Goal: Task Accomplishment & Management: Use online tool/utility

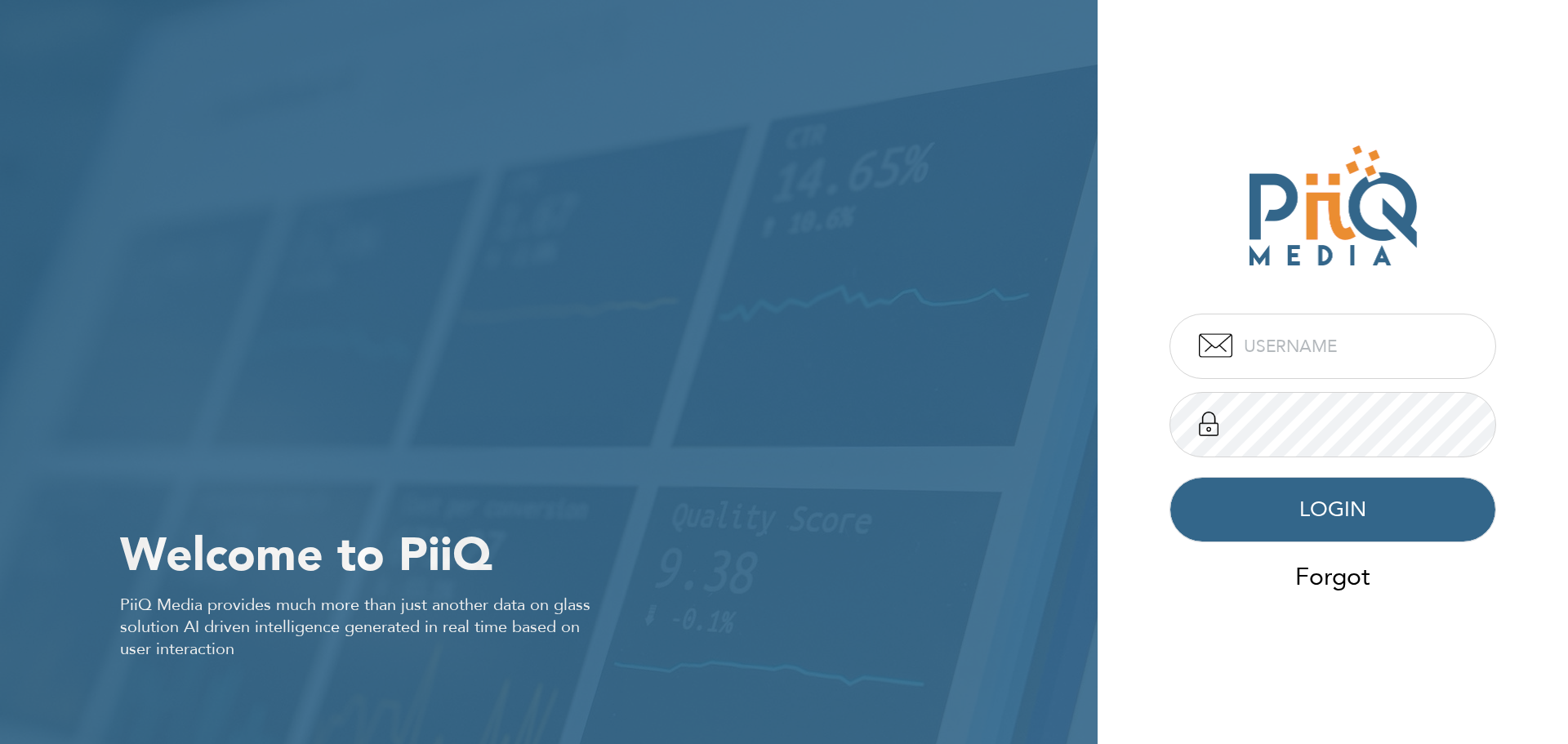
type input "admin"
click at [1359, 519] on button "LOGIN" at bounding box center [1332, 510] width 327 height 65
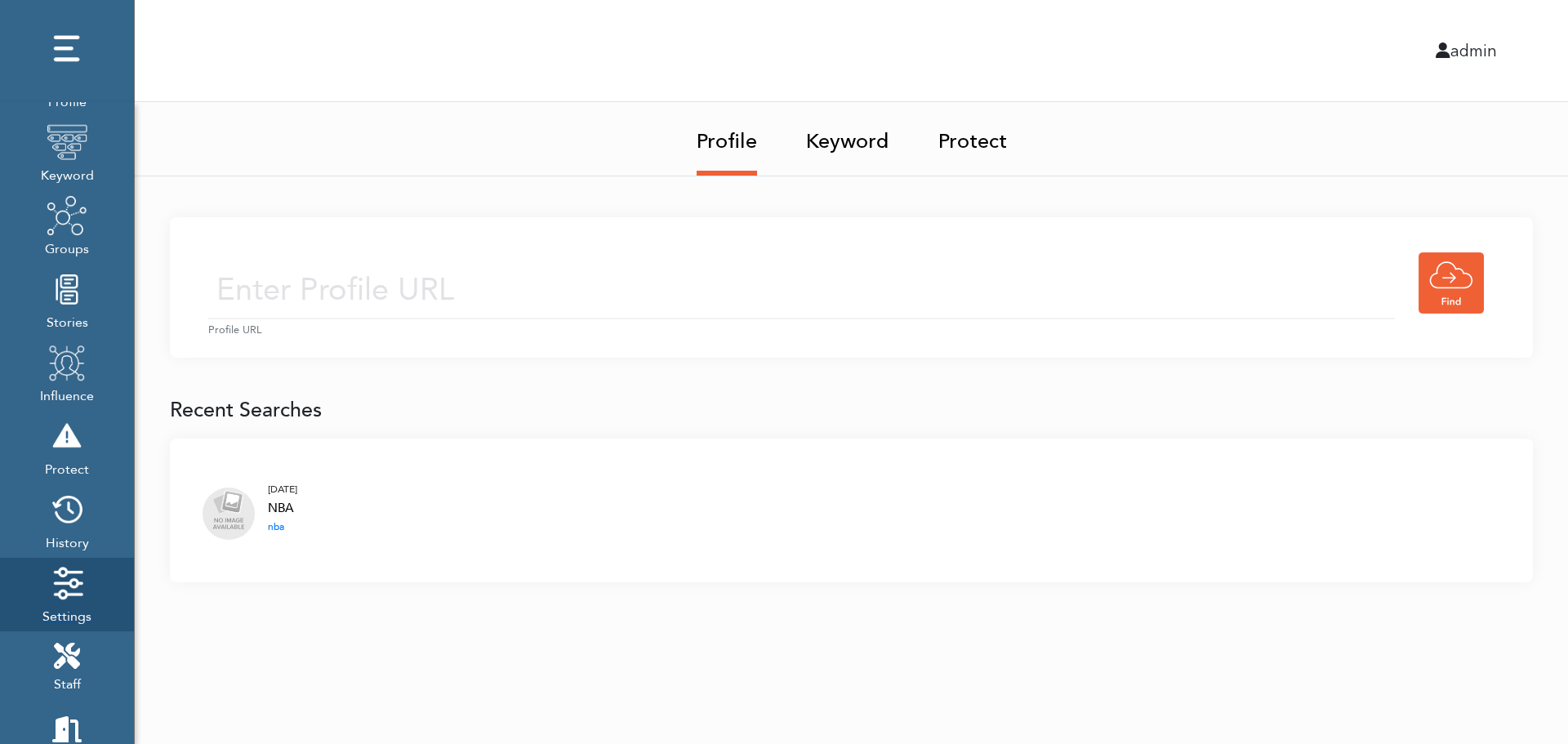
scroll to position [167, 0]
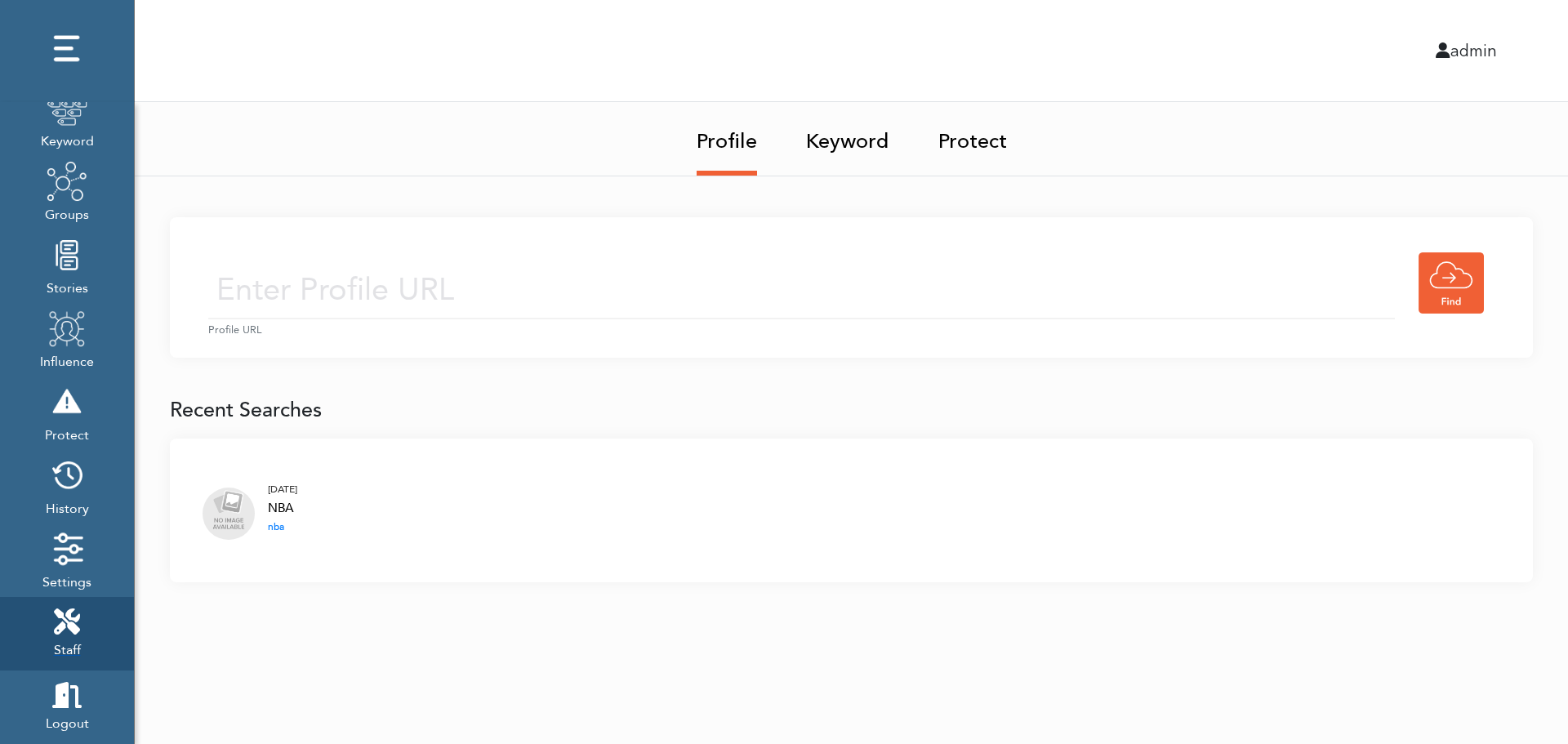
click at [88, 632] on link "Staff" at bounding box center [66, 634] width 134 height 73
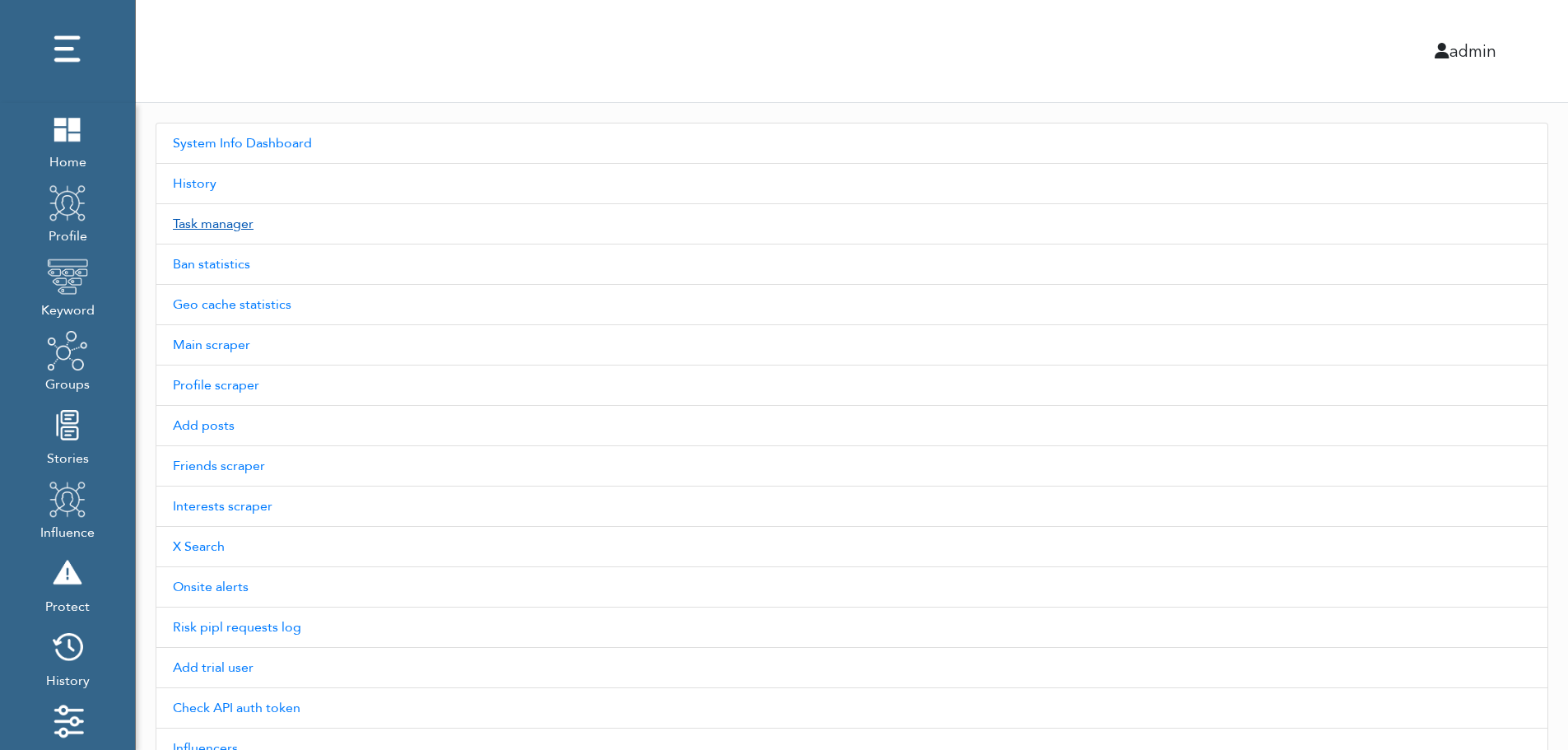
click at [213, 229] on link "Task manager" at bounding box center [852, 224] width 1392 height 40
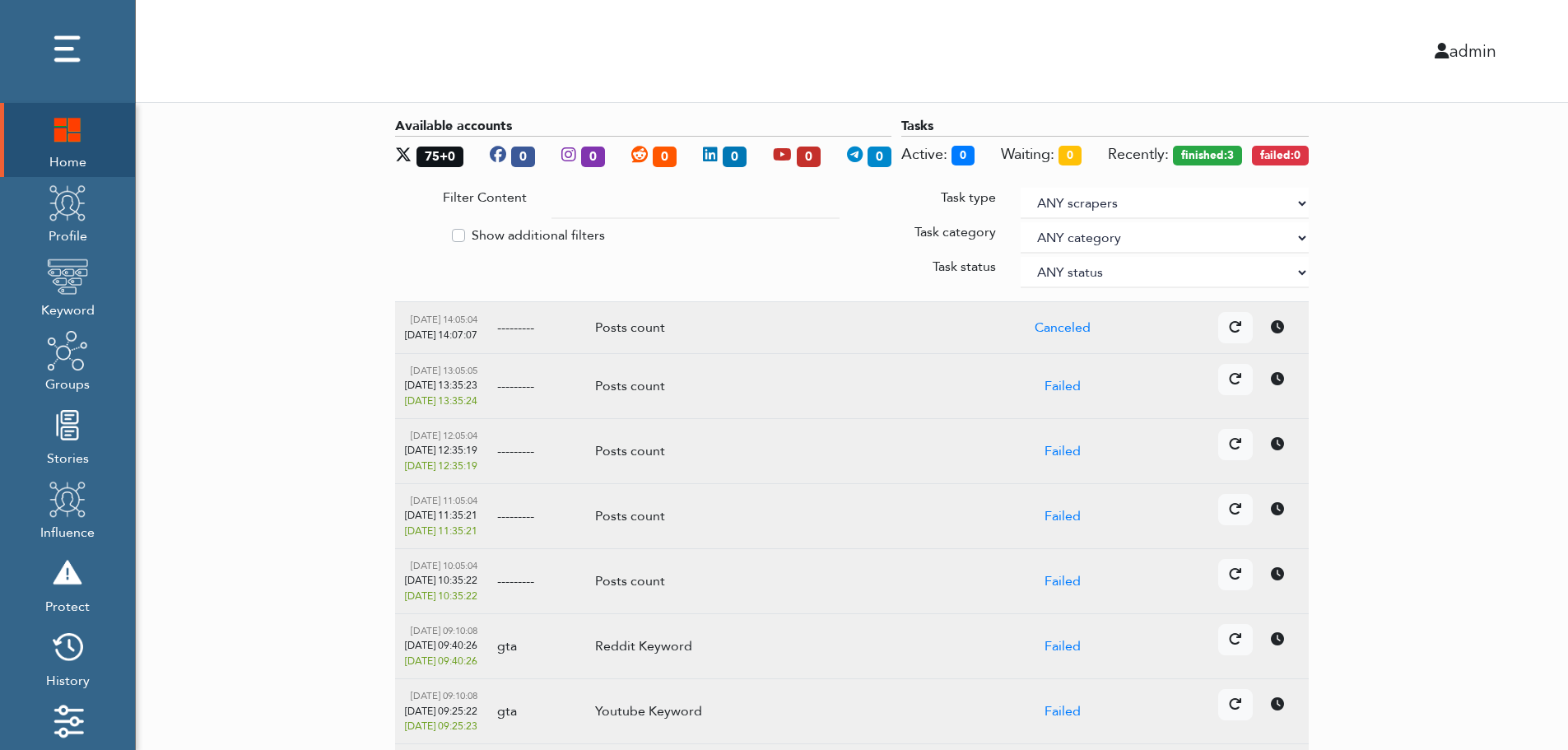
click at [639, 215] on input "text" at bounding box center [695, 203] width 288 height 31
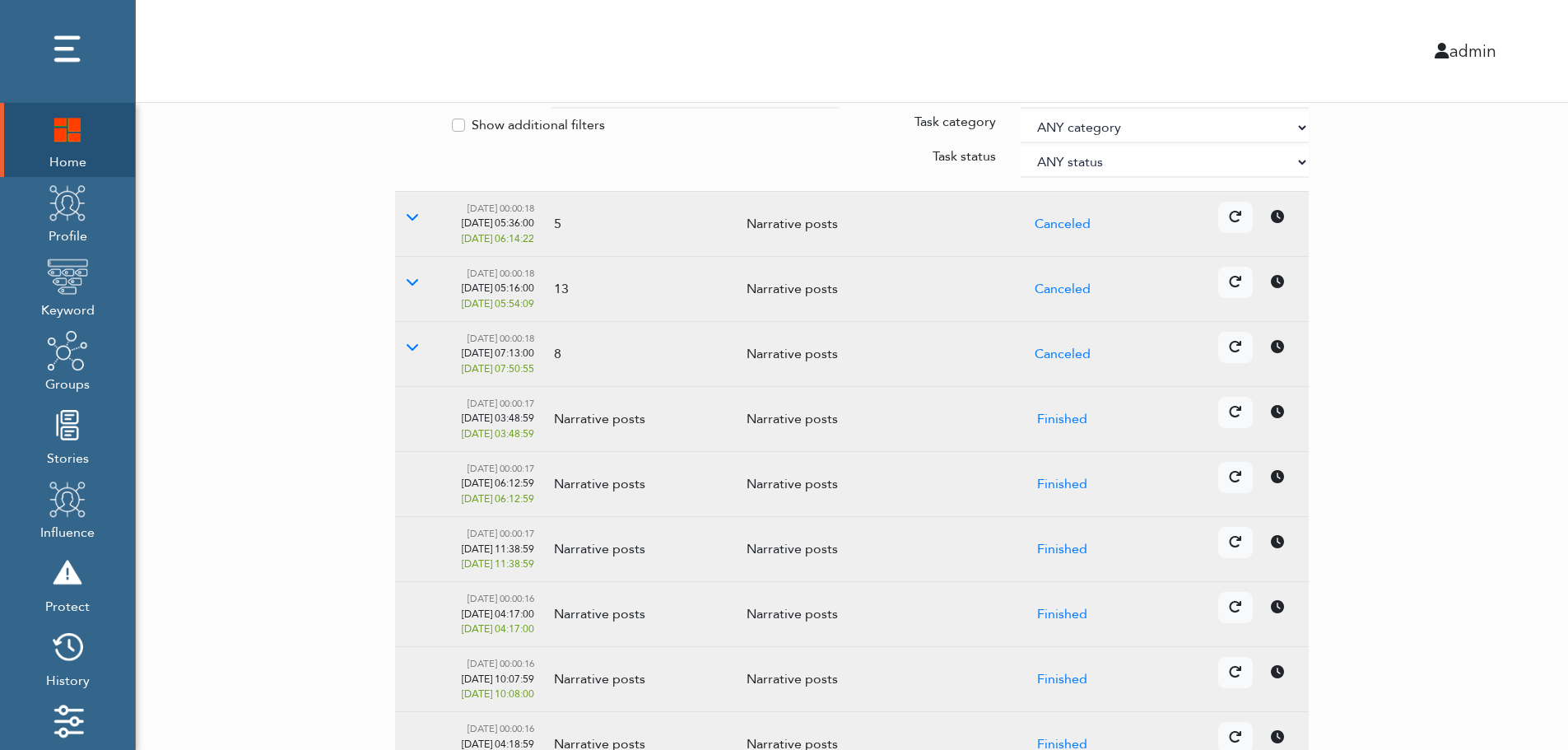
scroll to position [103, 0]
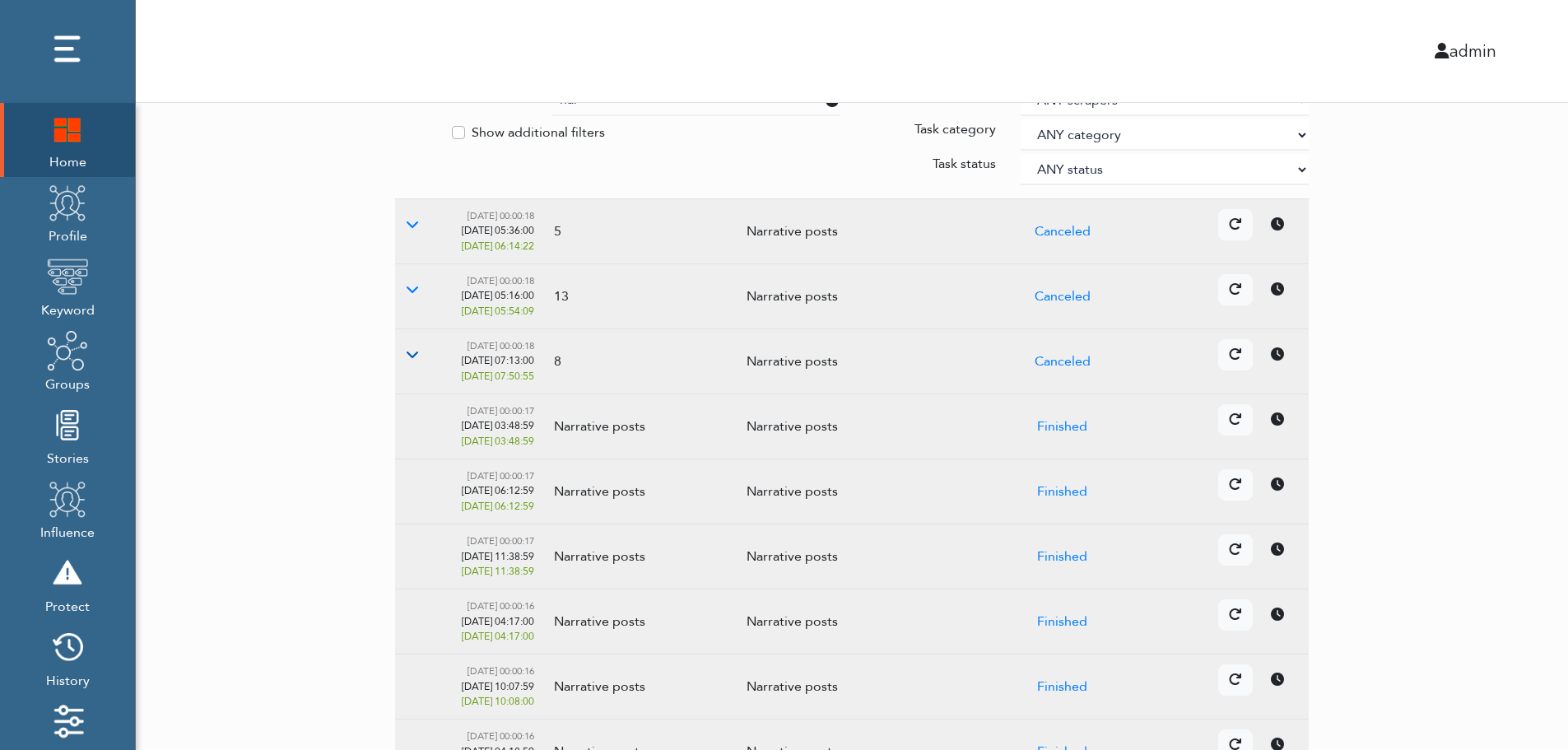
type input "nar"
click at [418, 350] on icon at bounding box center [412, 353] width 13 height 13
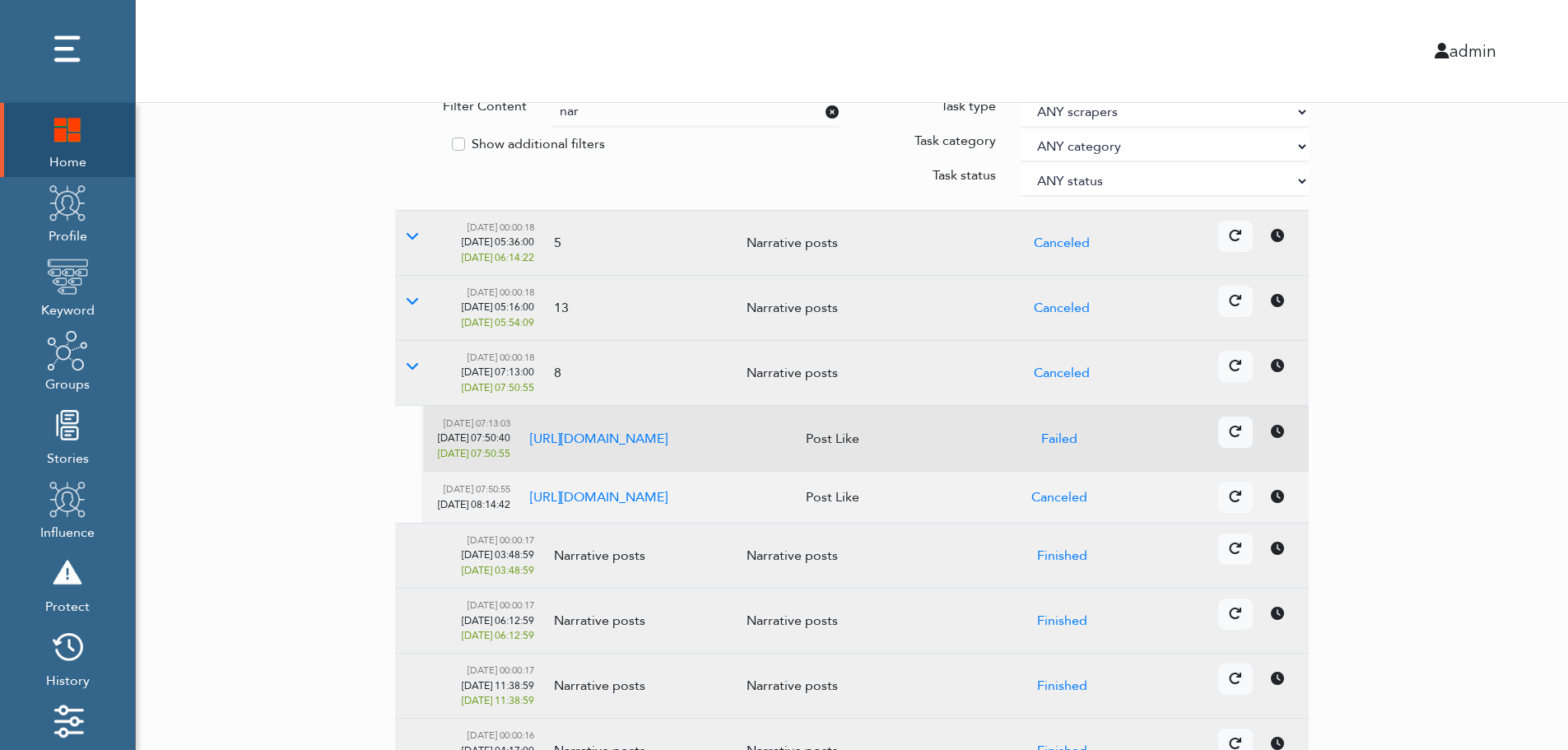
scroll to position [0, 0]
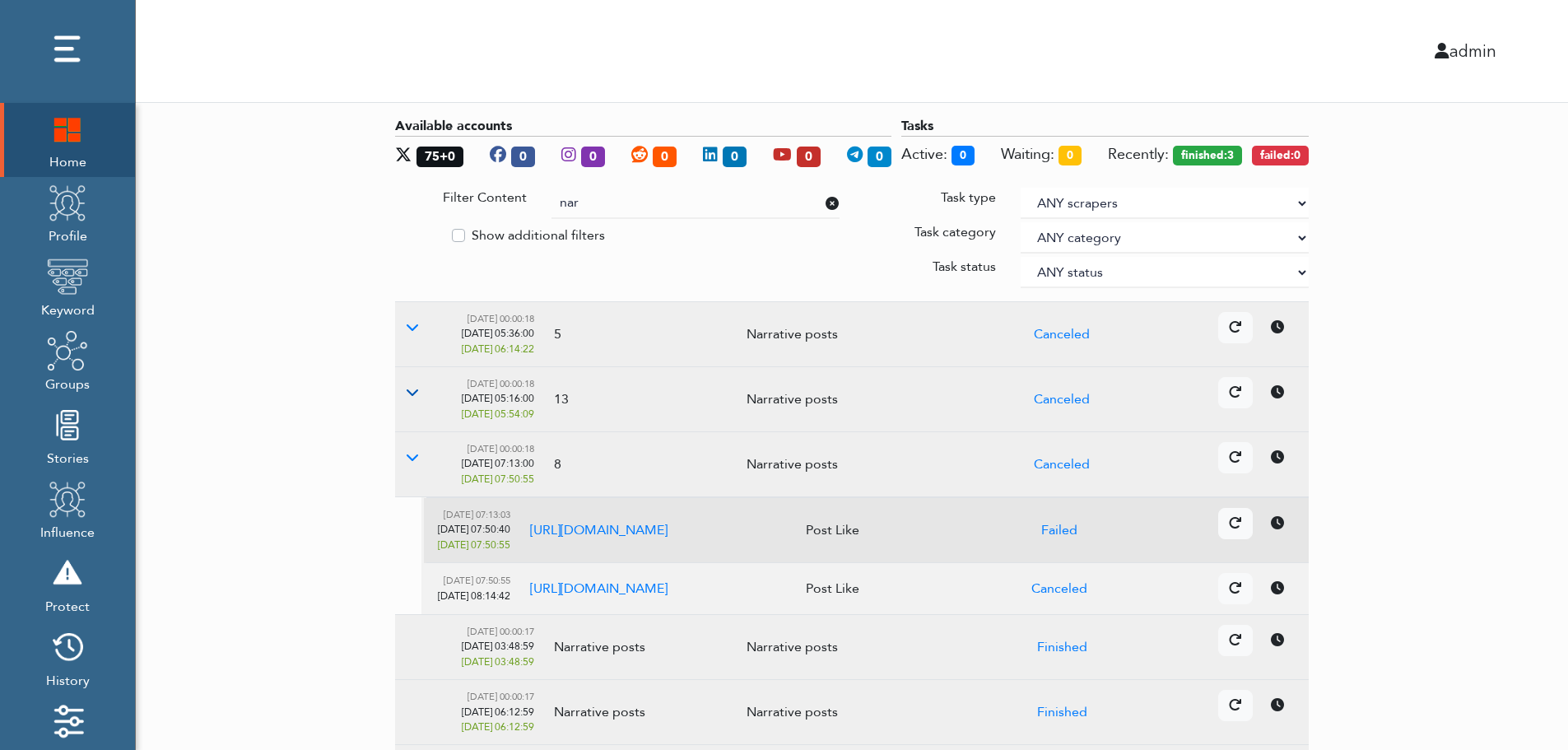
click at [420, 389] on button at bounding box center [412, 392] width 35 height 31
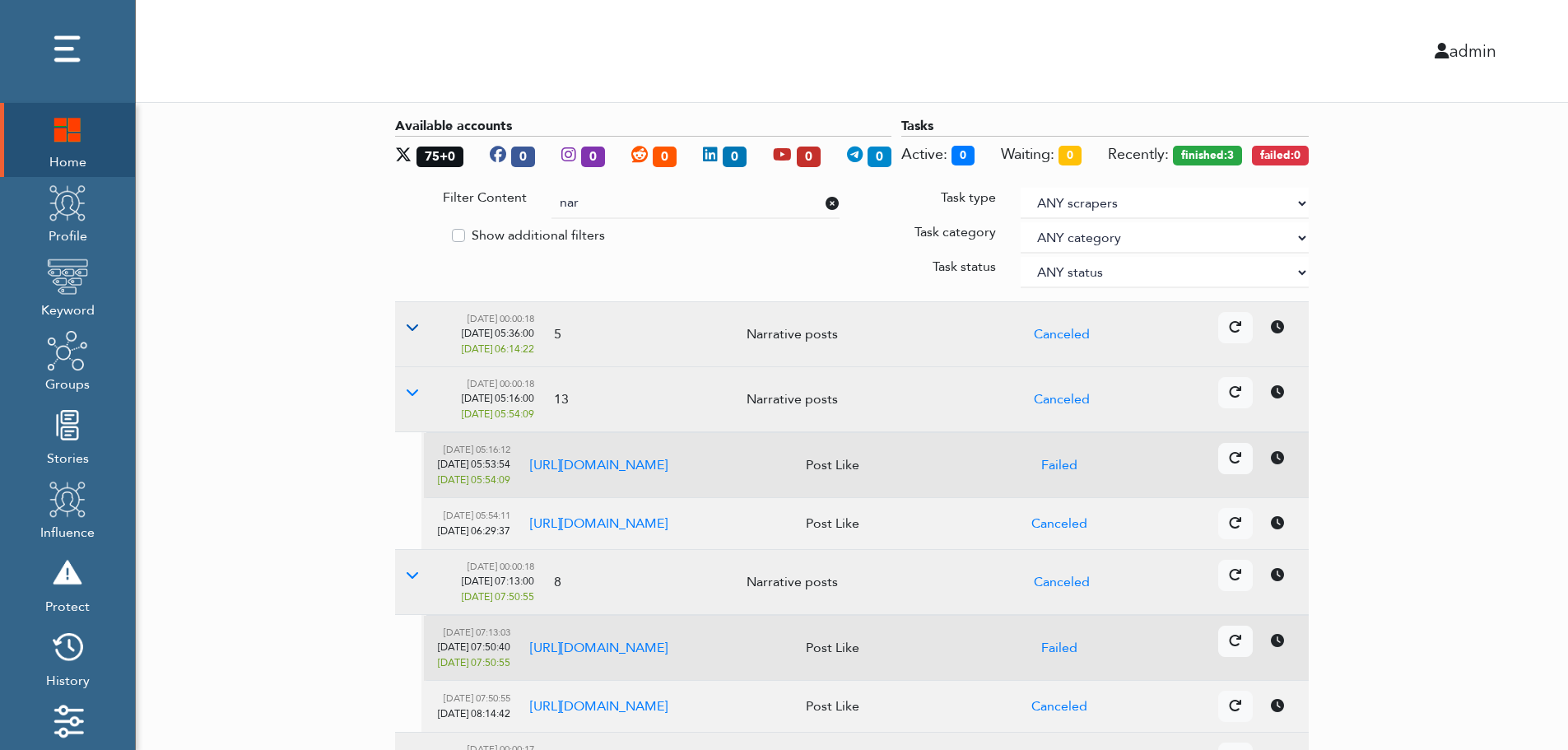
click at [412, 326] on icon at bounding box center [412, 326] width 13 height 13
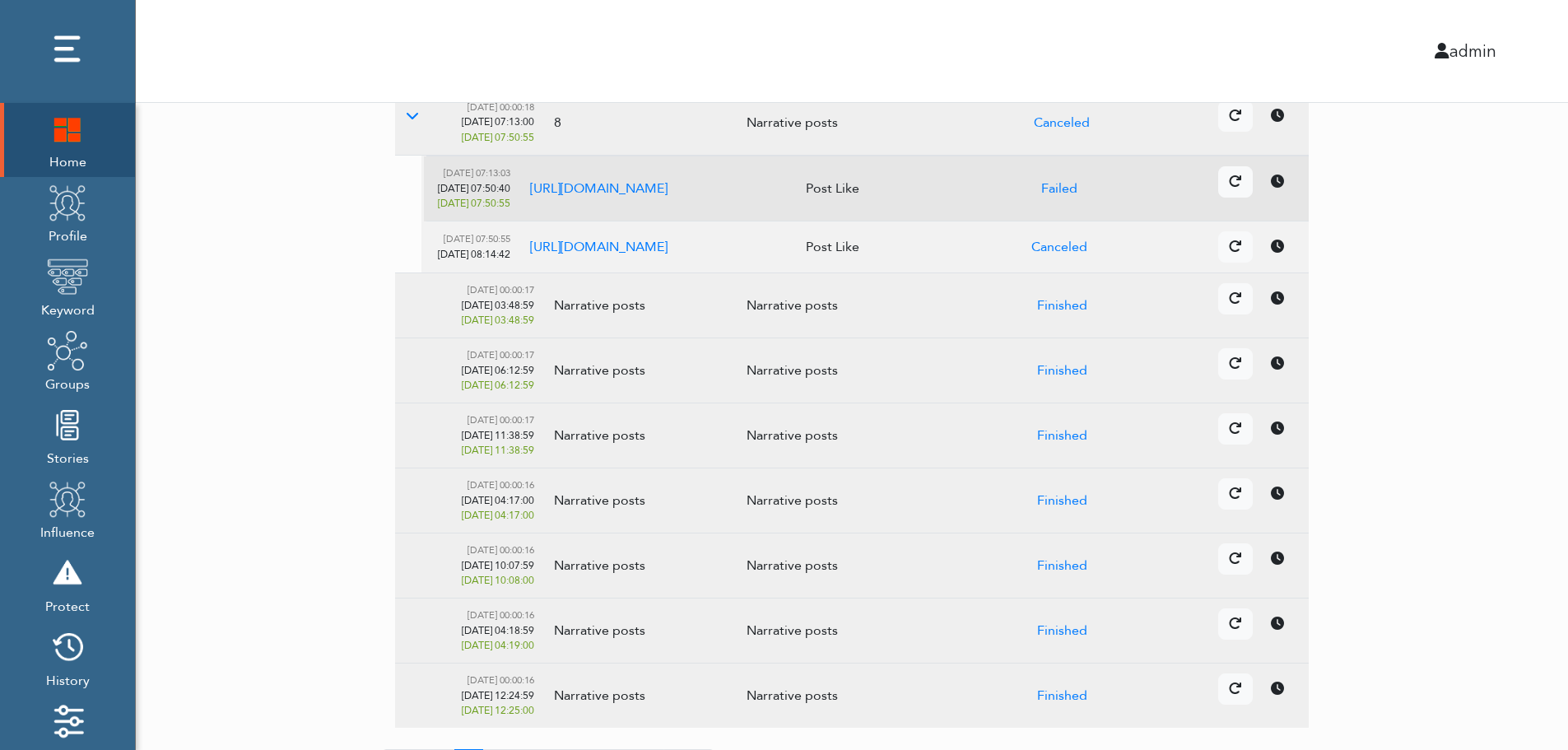
scroll to position [620, 0]
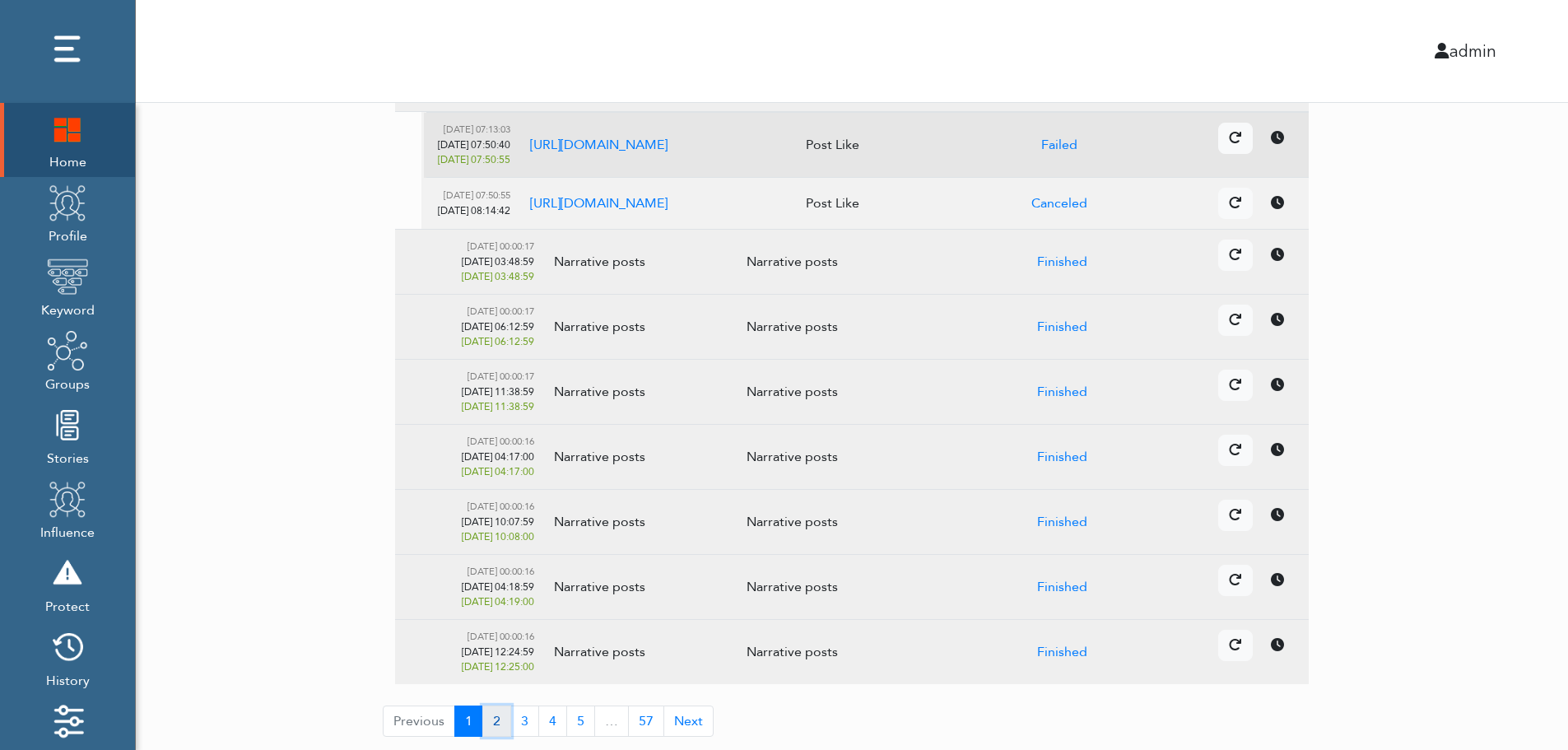
click at [491, 725] on button "2" at bounding box center [496, 720] width 29 height 31
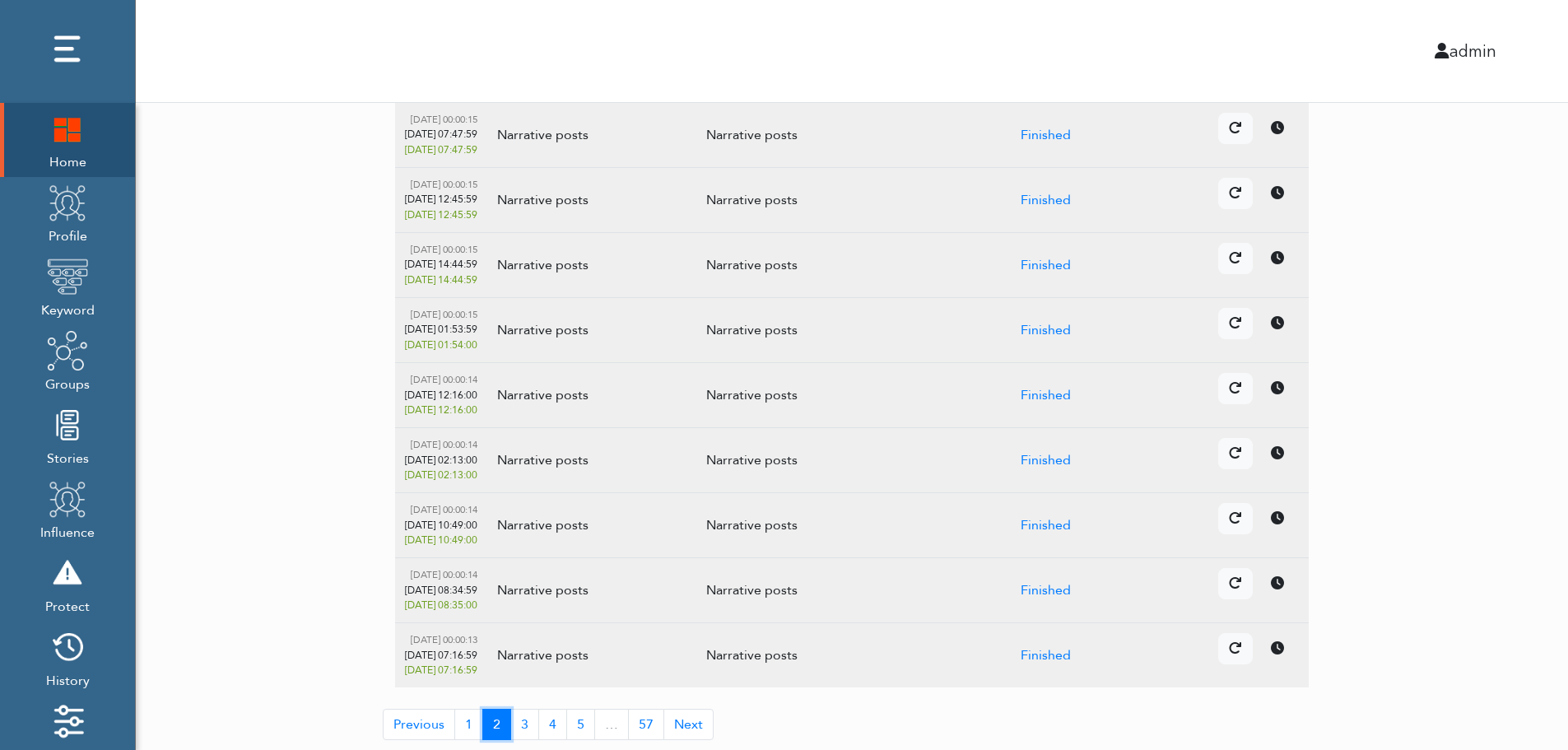
scroll to position [267, 0]
click at [529, 725] on button "3" at bounding box center [524, 720] width 29 height 31
click at [554, 718] on button "4" at bounding box center [552, 720] width 29 height 31
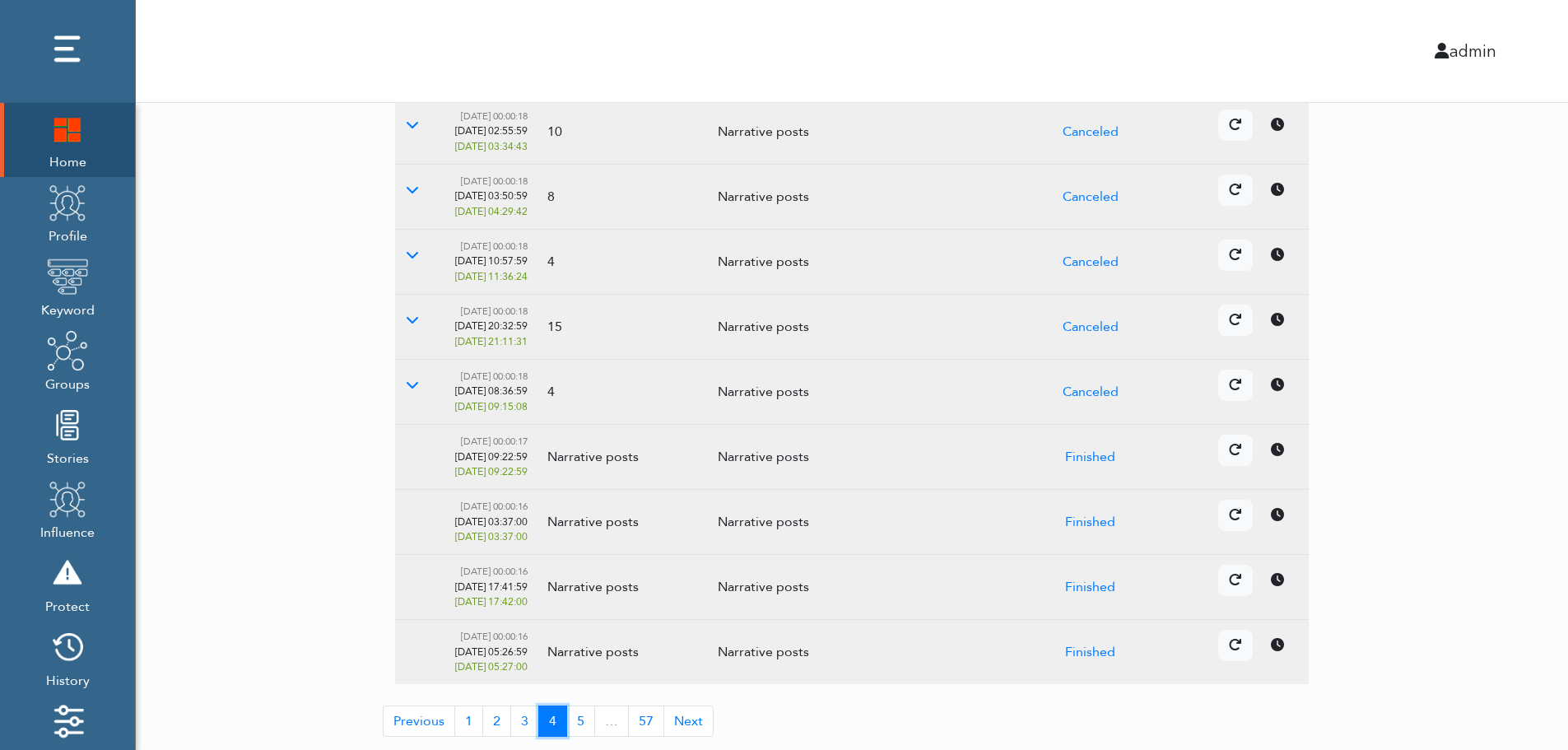
scroll to position [254, 0]
click at [421, 385] on button at bounding box center [412, 384] width 35 height 31
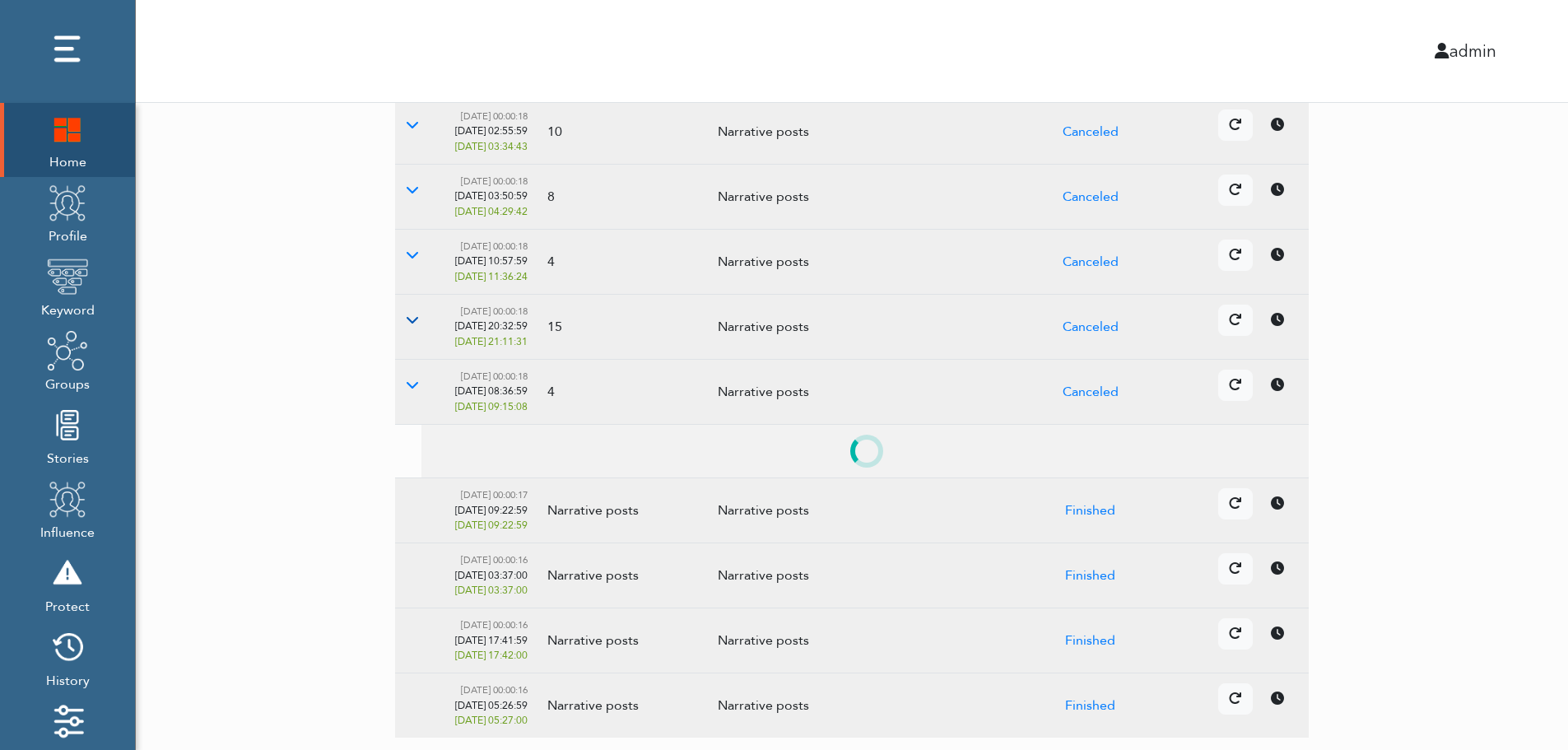
click at [419, 324] on button at bounding box center [412, 319] width 35 height 31
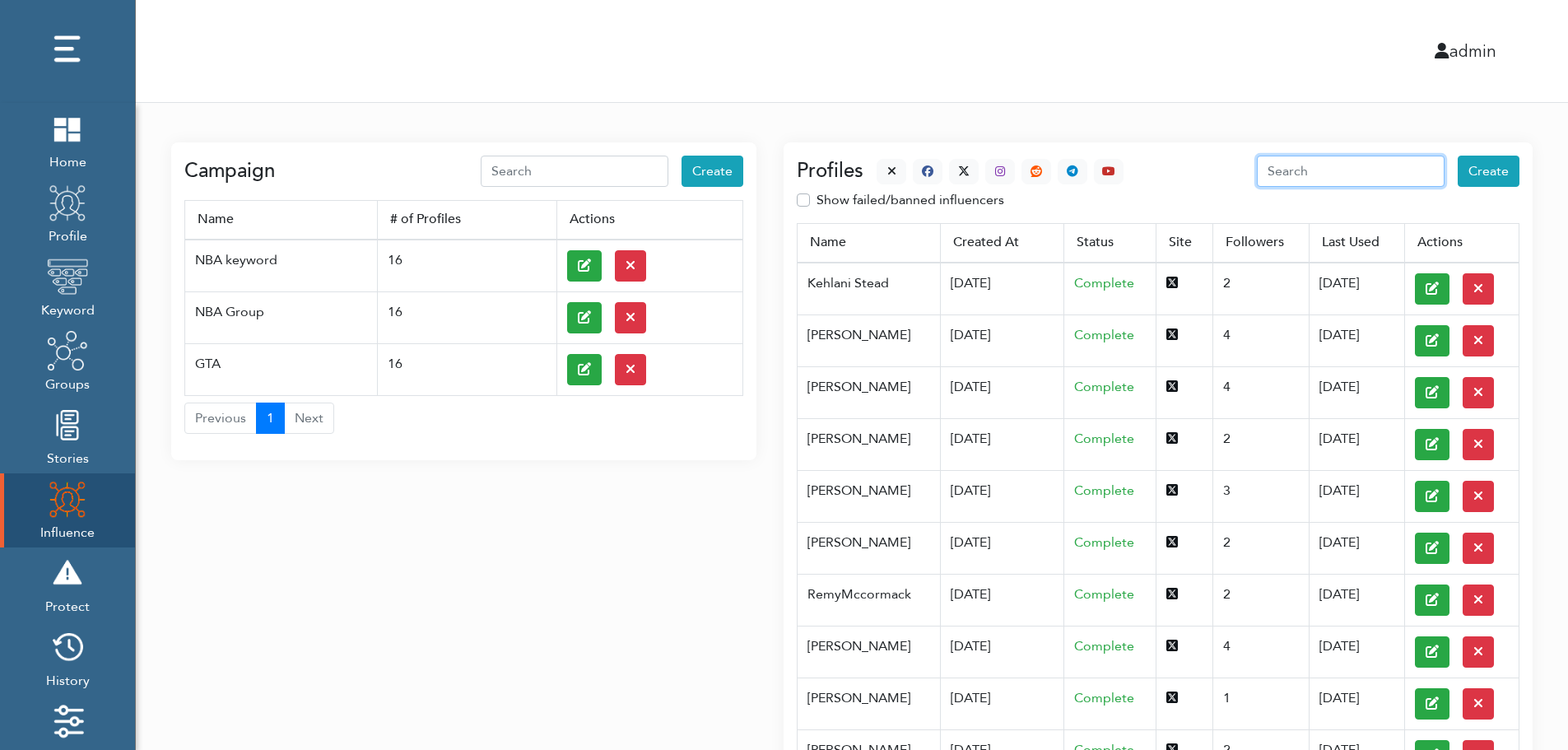
click at [1385, 171] on input "text" at bounding box center [1351, 171] width 188 height 31
click at [1387, 146] on div "Profiles th Create Show failed/banned influencers Name Created At Status Site F…" at bounding box center [1157, 494] width 749 height 704
click at [1384, 165] on input "th" at bounding box center [1351, 171] width 188 height 31
paste input "Thai Dao Than"
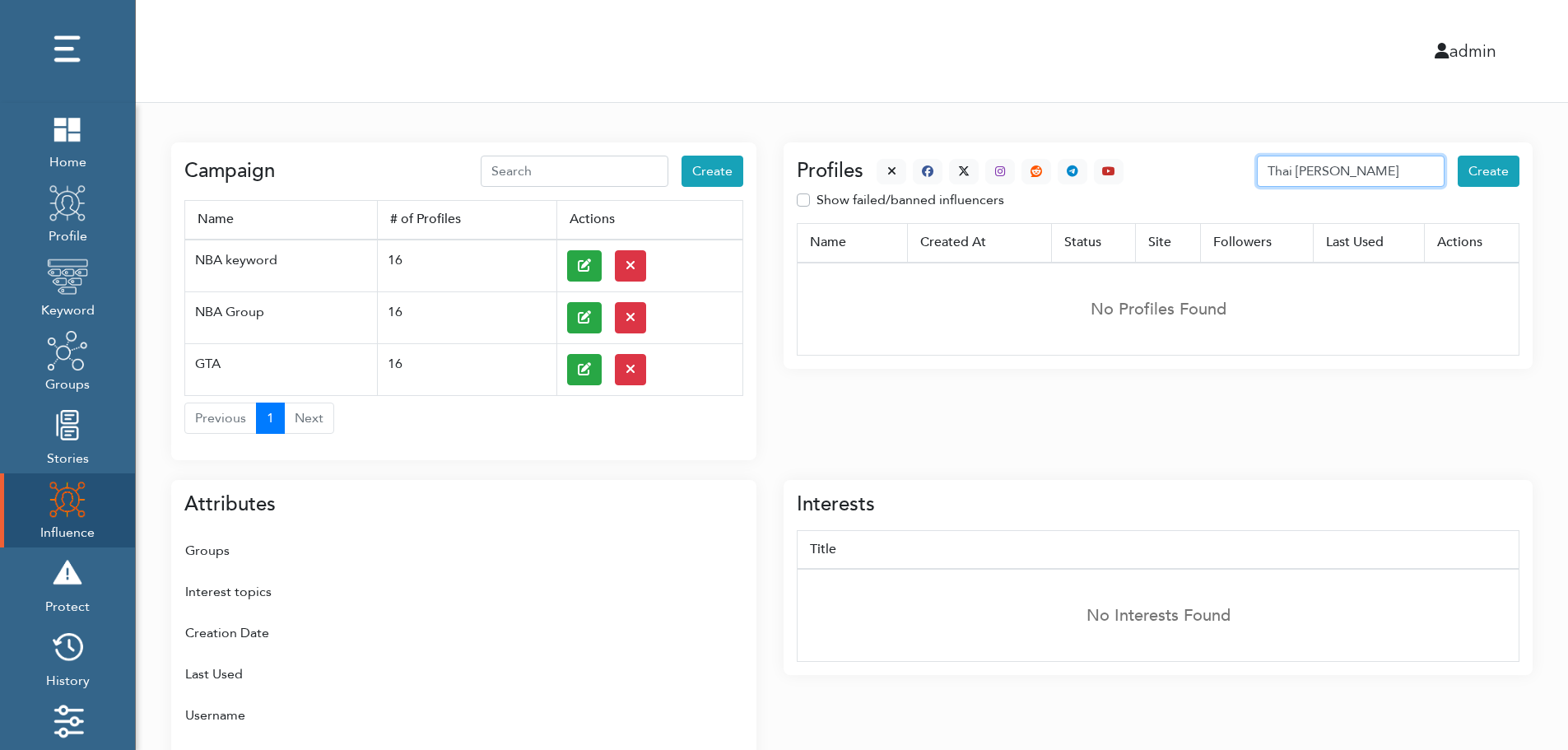
drag, startPoint x: 1314, startPoint y: 170, endPoint x: 1412, endPoint y: 171, distance: 97.9
click at [1408, 172] on input "Thai [PERSON_NAME]" at bounding box center [1351, 171] width 188 height 31
click at [1335, 169] on input "Thai" at bounding box center [1351, 171] width 188 height 31
paste input "nhThai9881"
type input "ThanhThai9881"
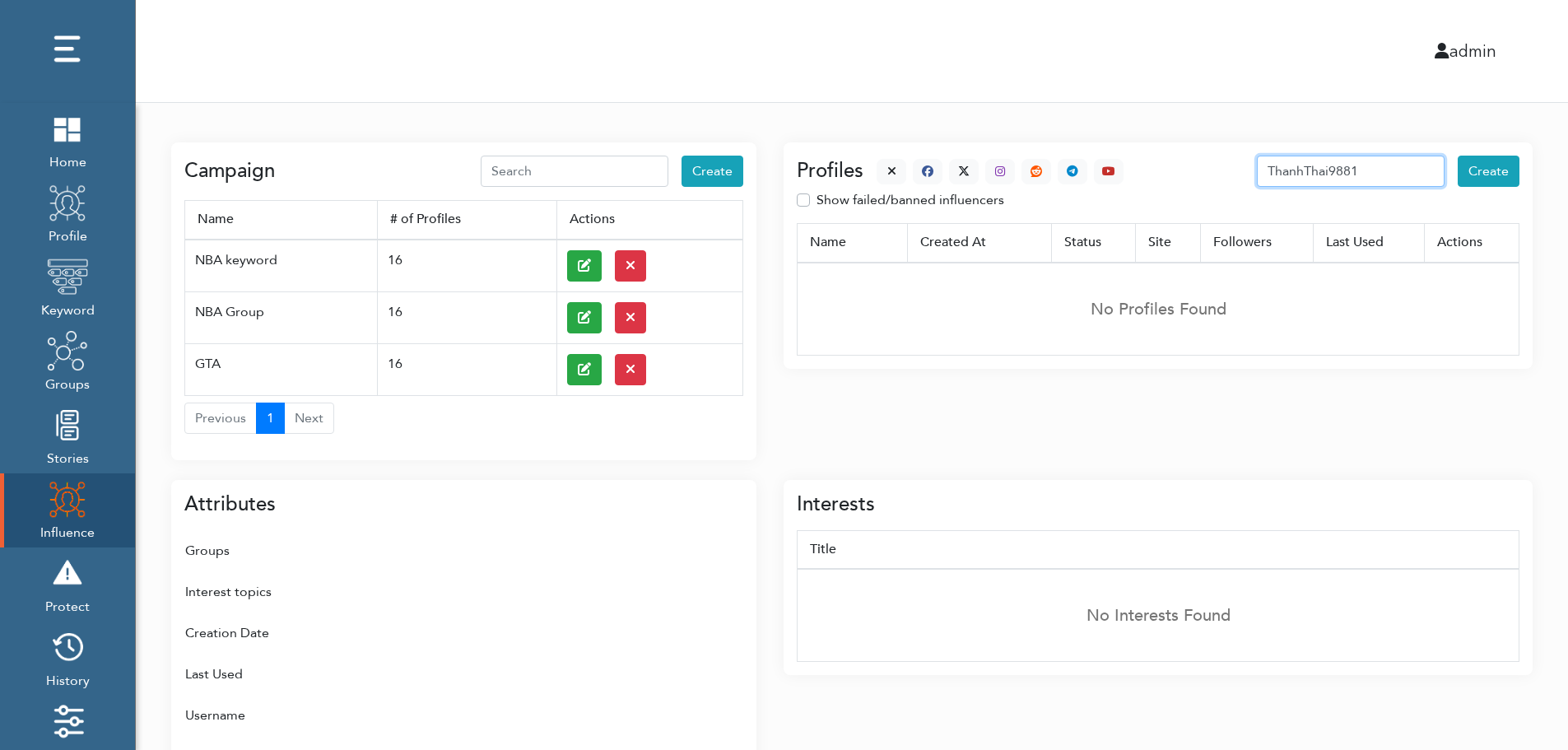
drag, startPoint x: 1406, startPoint y: 171, endPoint x: 1263, endPoint y: 162, distance: 142.7
click at [1263, 162] on div "Profiles ThanhThai9881 Create" at bounding box center [1158, 171] width 723 height 31
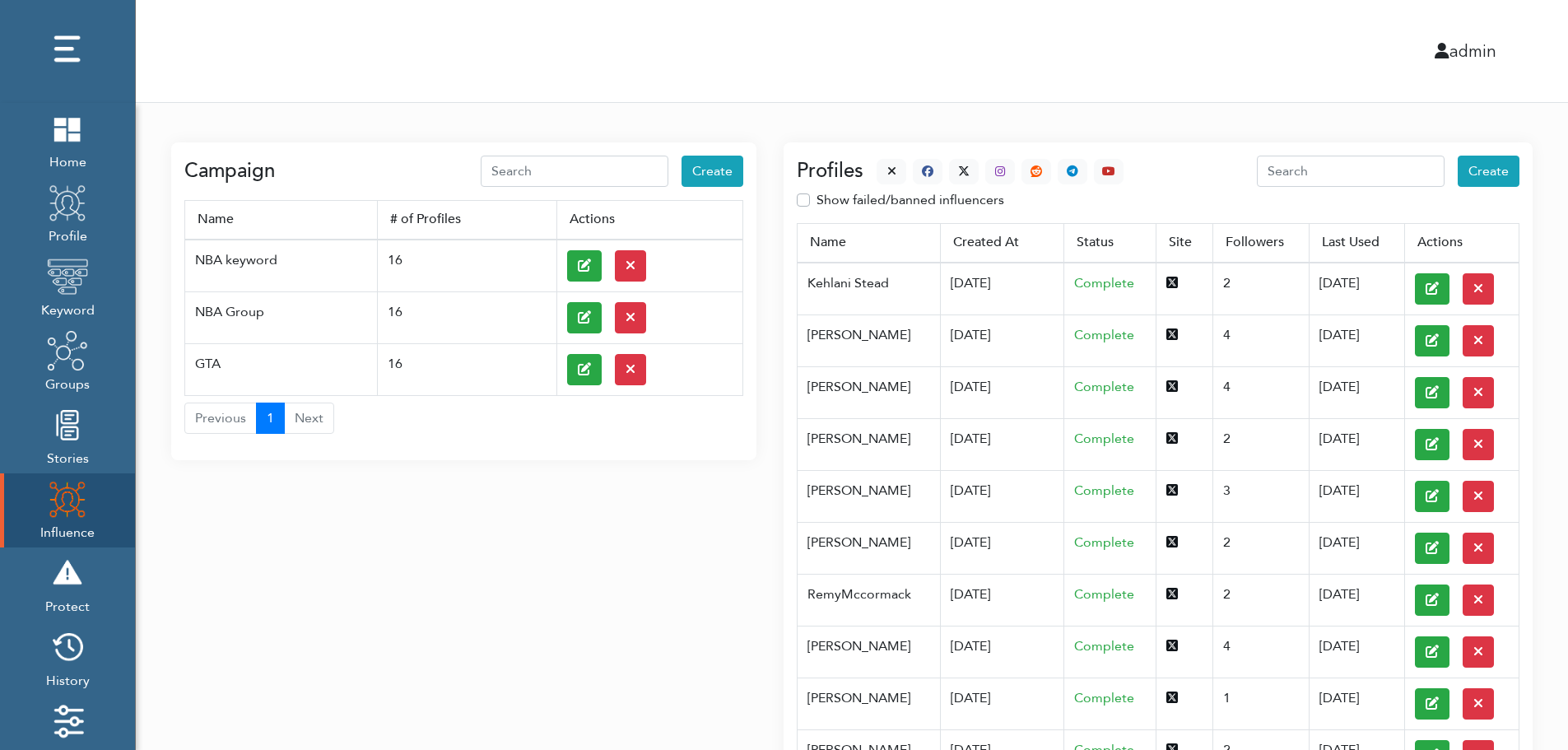
click at [924, 195] on label "Show failed/banned influencers" at bounding box center [910, 200] width 188 height 20
click at [810, 195] on input "Show failed/banned influencers" at bounding box center [803, 198] width 13 height 16
checkbox input "true"
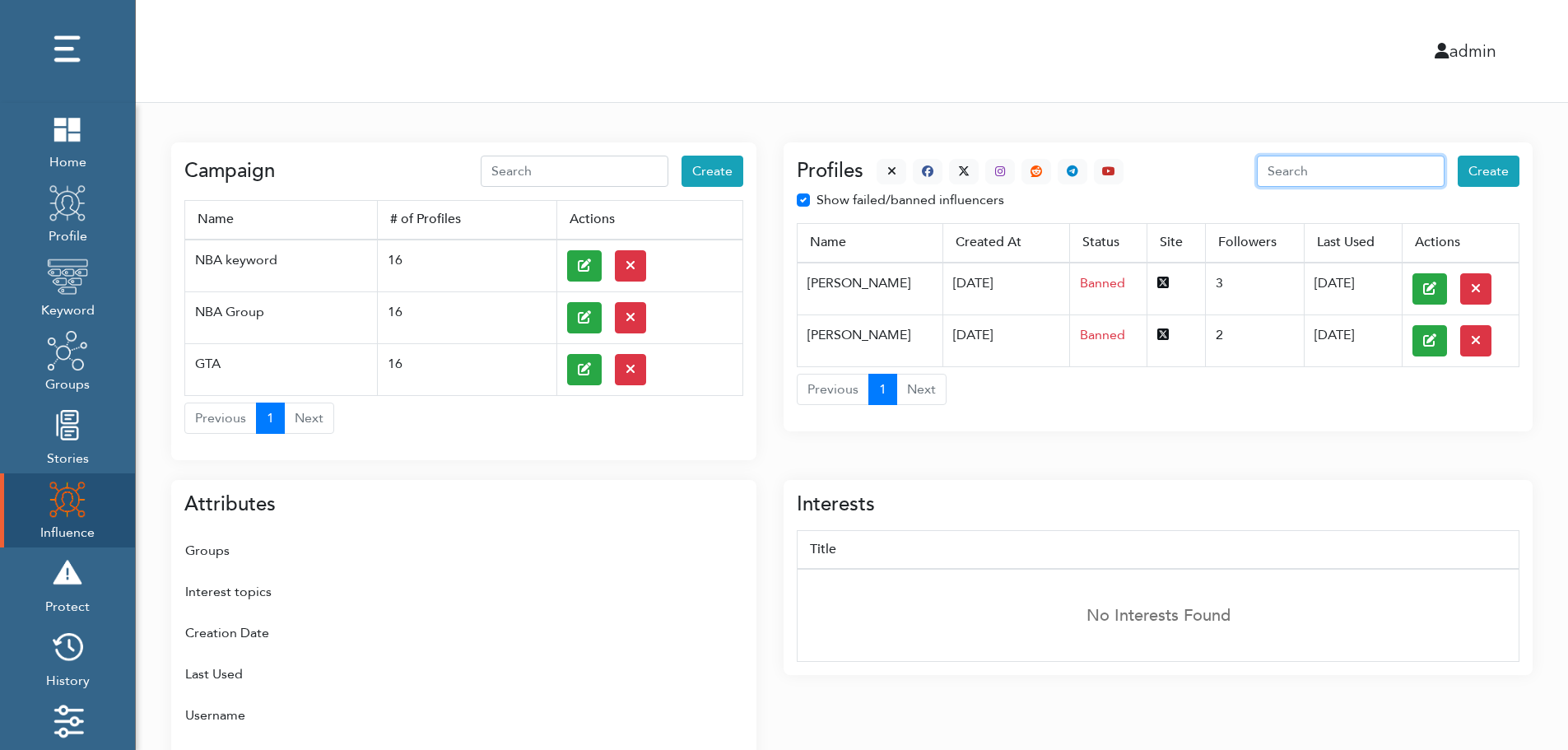
click at [1400, 179] on input "text" at bounding box center [1351, 171] width 188 height 31
paste input "ThanhThai9881"
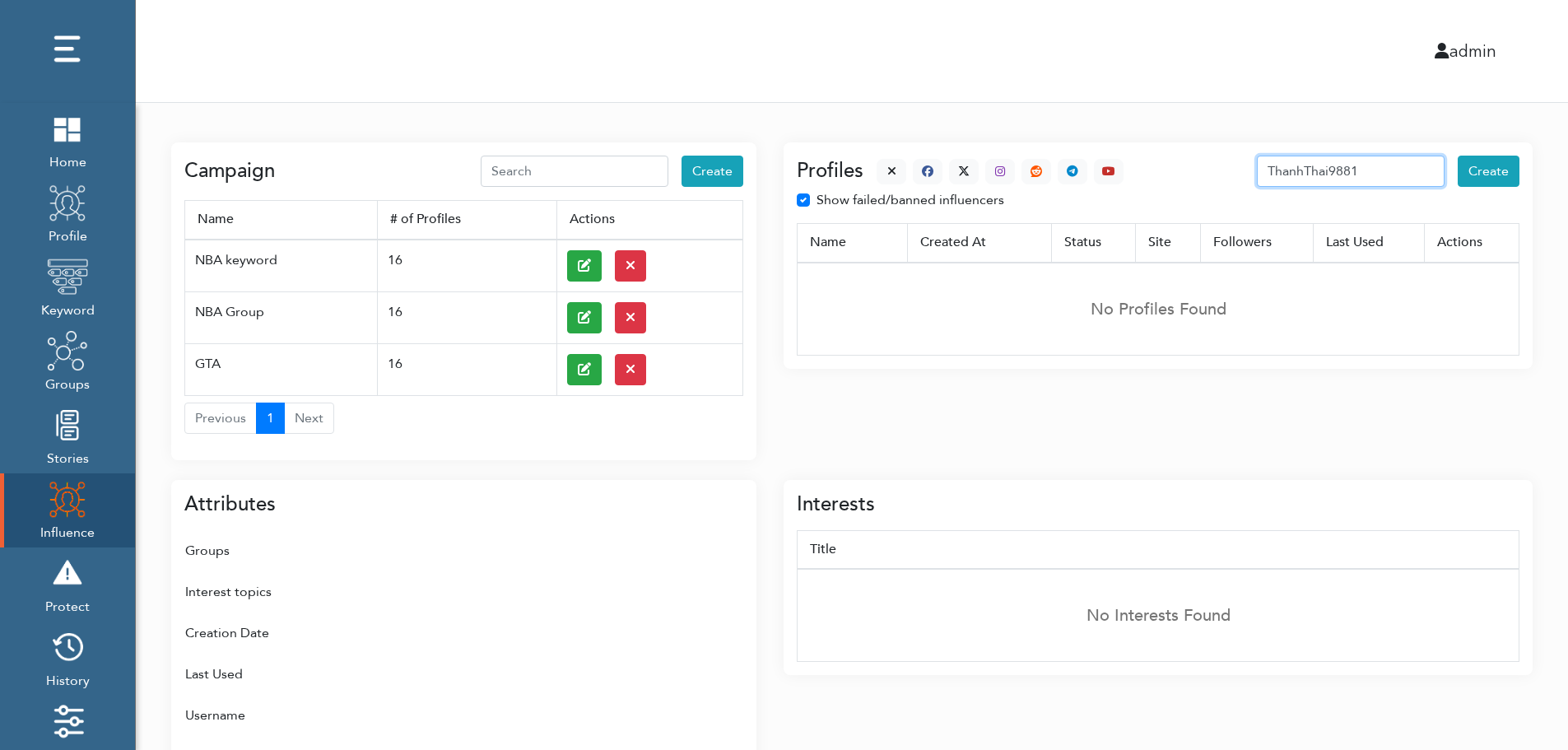
drag, startPoint x: 1326, startPoint y: 170, endPoint x: 1406, endPoint y: 165, distance: 80.0
click at [1406, 165] on input "ThanhThai9881" at bounding box center [1351, 171] width 188 height 31
type input "[PERSON_NAME]"
drag, startPoint x: 1400, startPoint y: 164, endPoint x: 1124, endPoint y: 136, distance: 277.1
click at [1114, 138] on div "Profiles [PERSON_NAME] Create Show failed/banned influencers Name Created At St…" at bounding box center [1157, 291] width 749 height 337
